Goal: Information Seeking & Learning: Learn about a topic

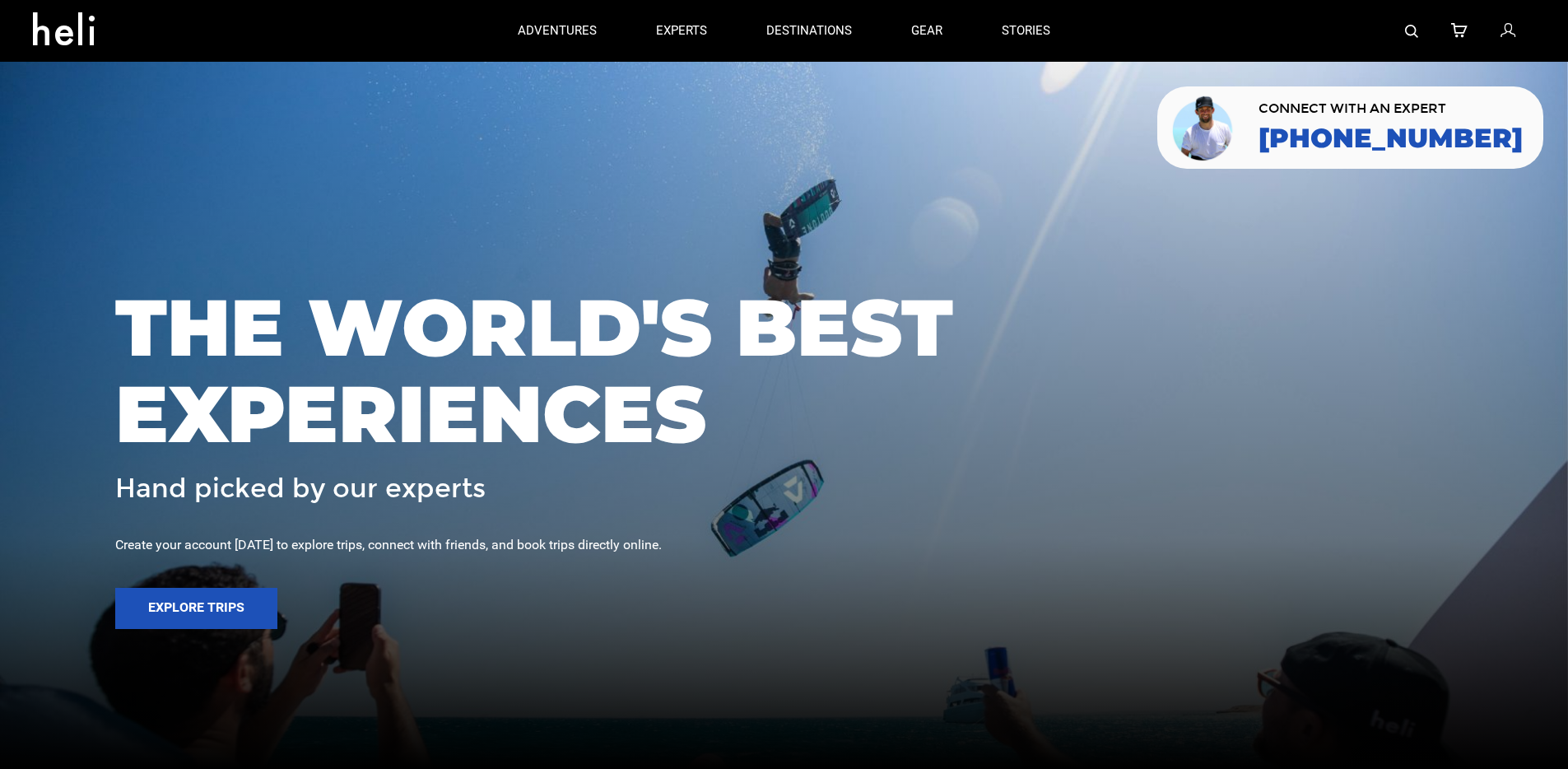
click at [1411, 31] on img at bounding box center [1412, 32] width 14 height 14
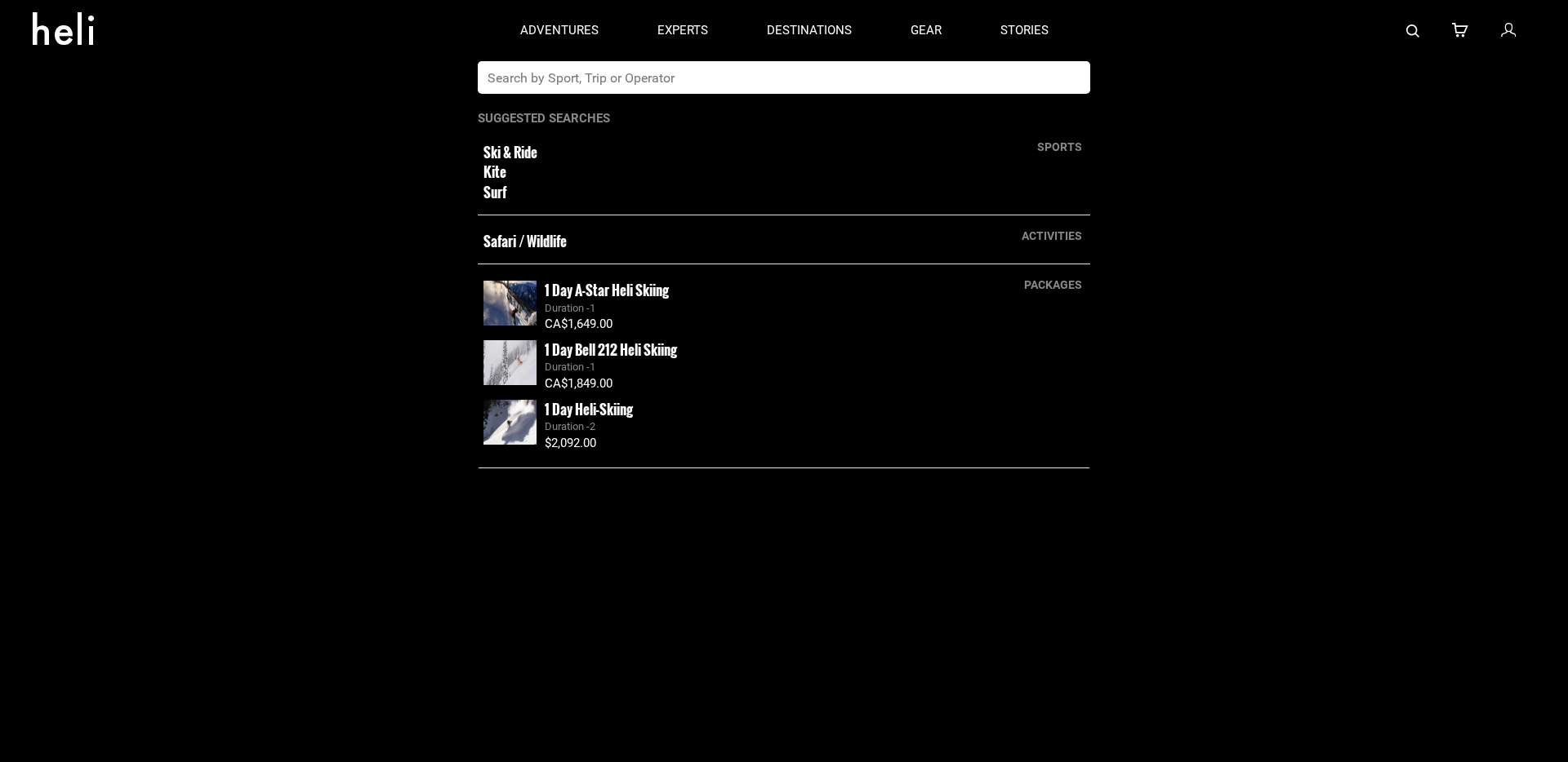
click at [712, 67] on input "text" at bounding box center [766, 78] width 579 height 33
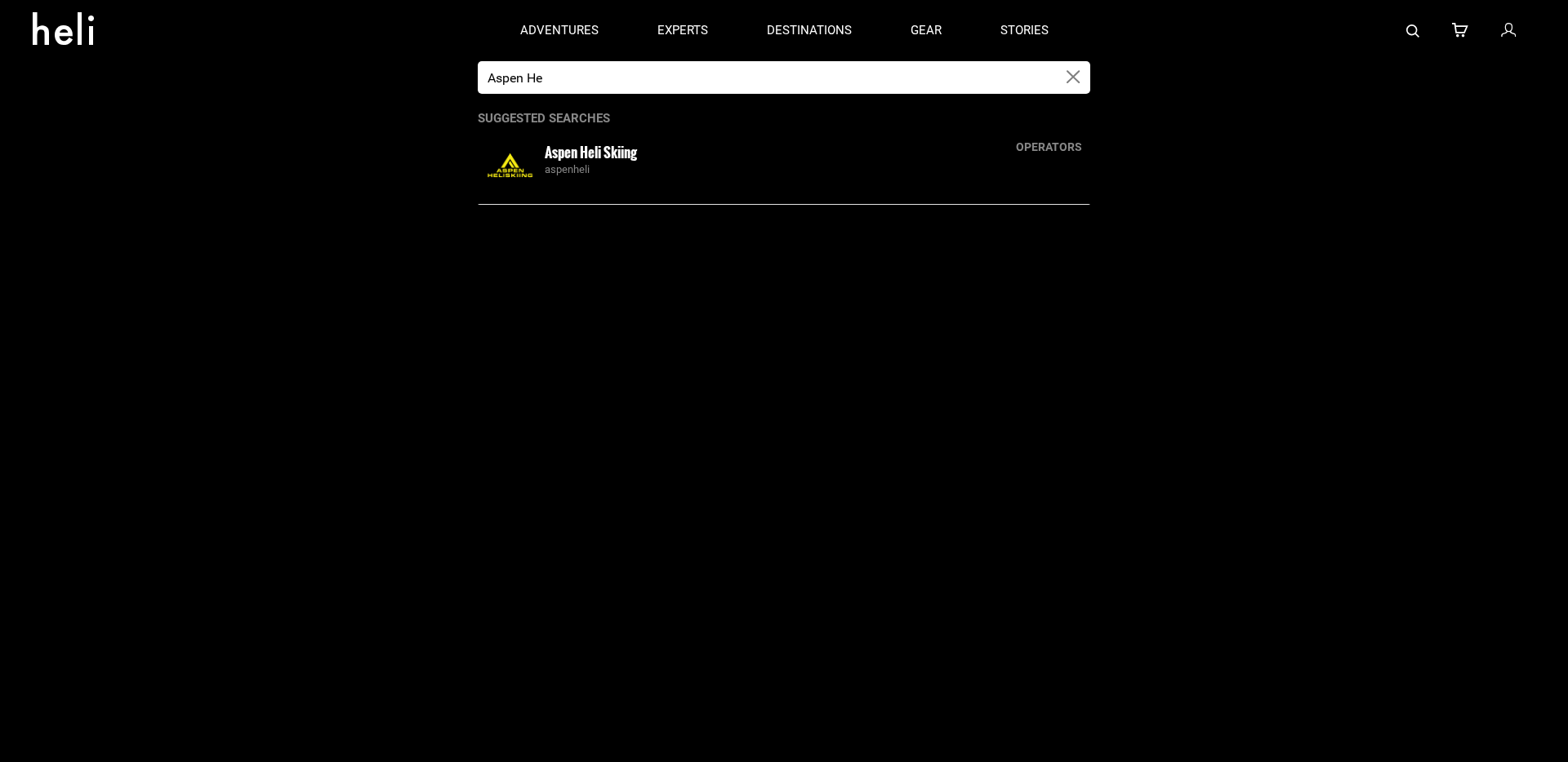
type input "Aspen He"
click at [586, 155] on small "Aspen Heli Skiing" at bounding box center [591, 152] width 92 height 20
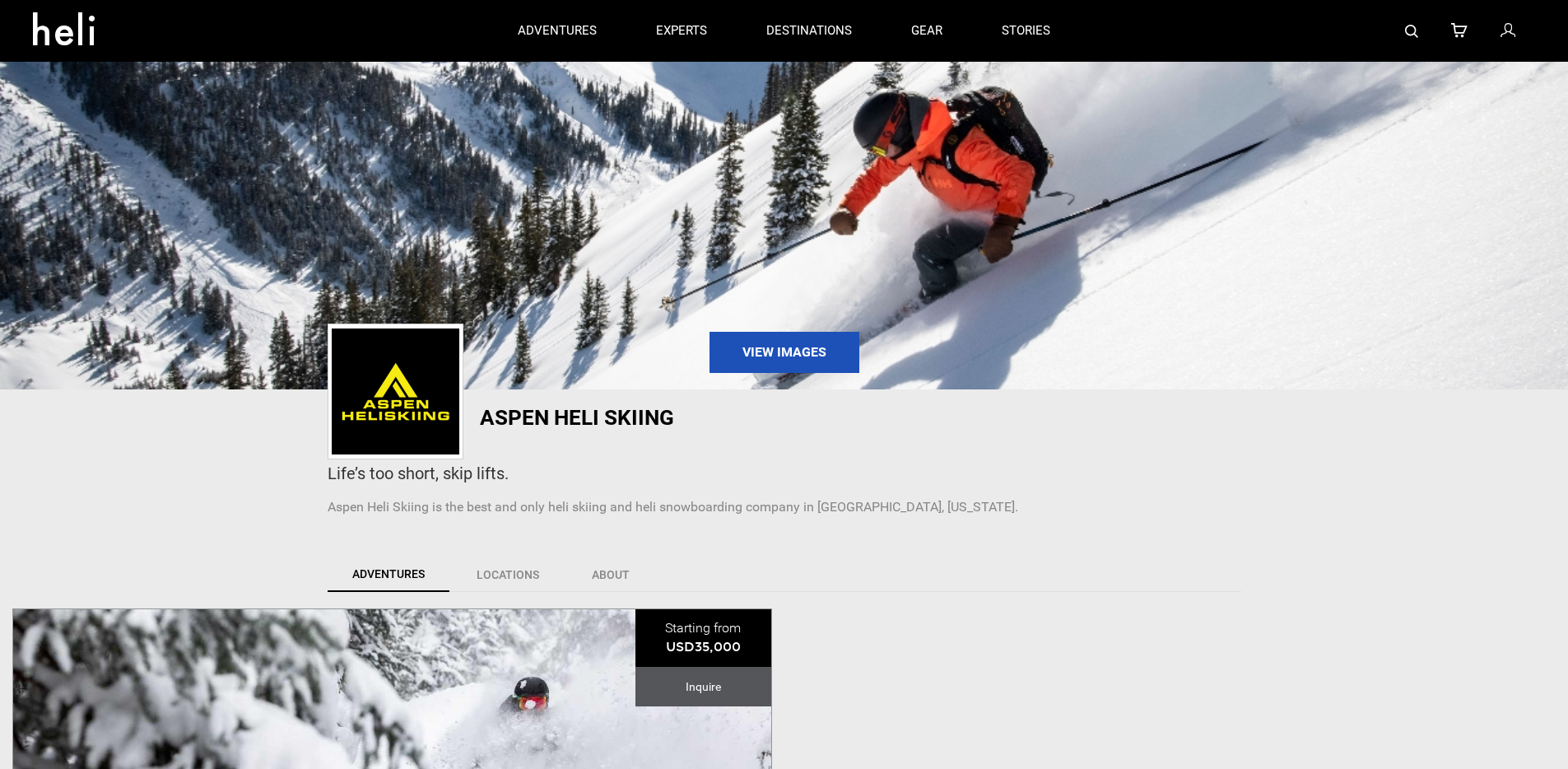
click at [856, 549] on div "Adventures Locations About" at bounding box center [784, 575] width 938 height 68
